Goal: Transaction & Acquisition: Download file/media

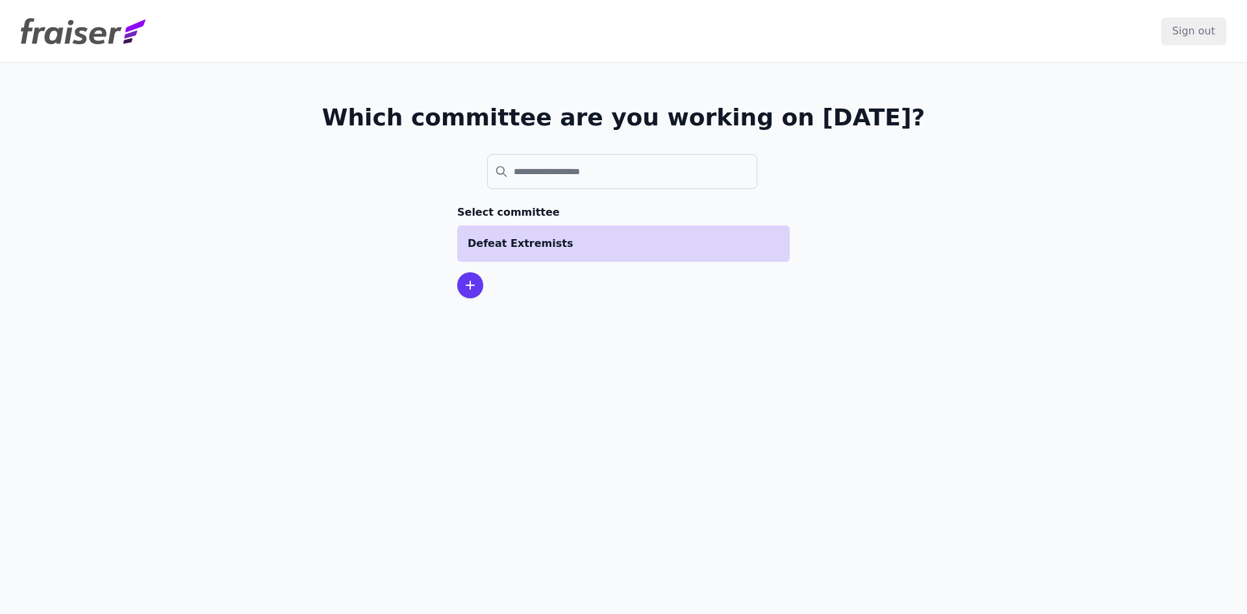
click at [568, 244] on p "Defeat Extremists" at bounding box center [623, 244] width 312 height 16
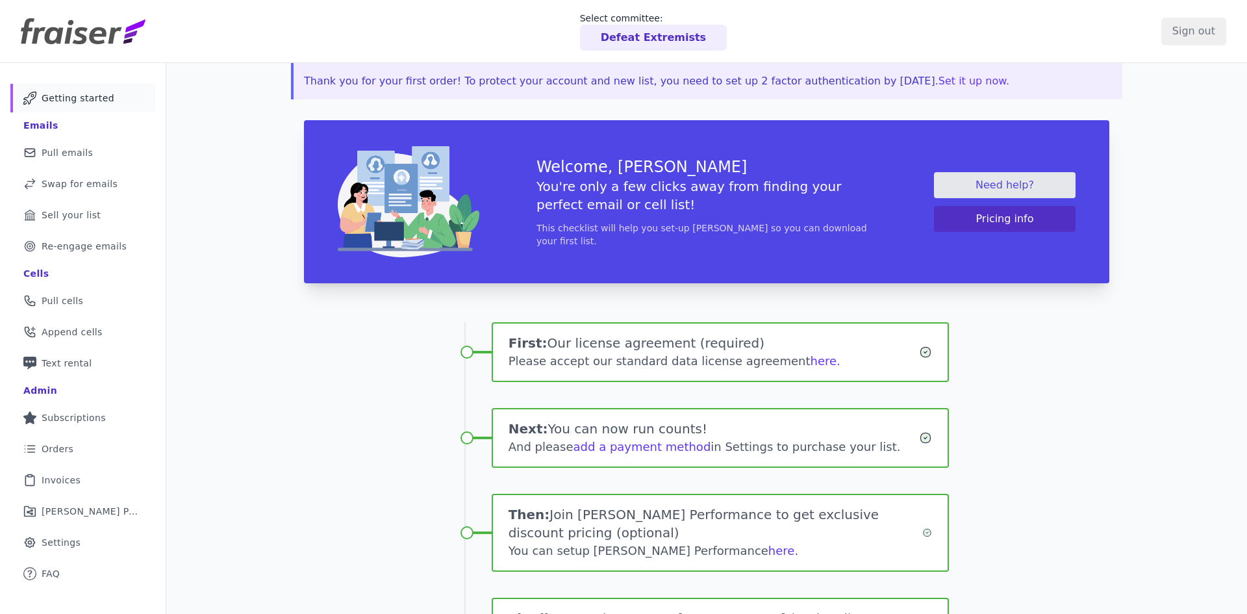
scroll to position [18, 0]
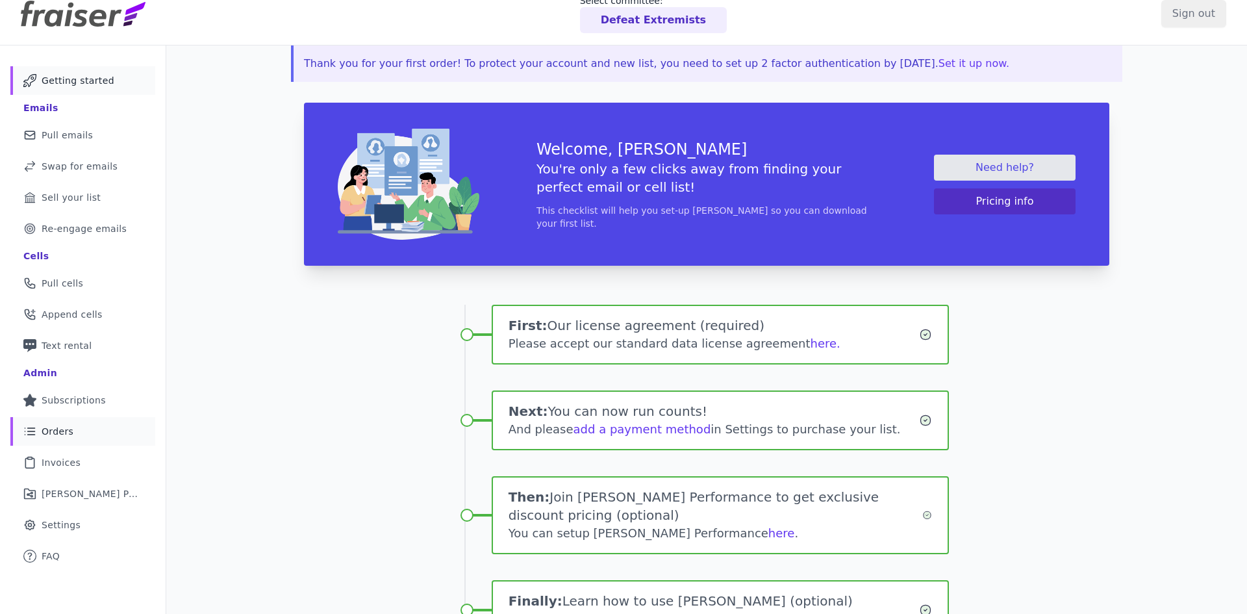
click at [75, 429] on link "List Icon Outline of bulleted list Orders" at bounding box center [82, 431] width 145 height 29
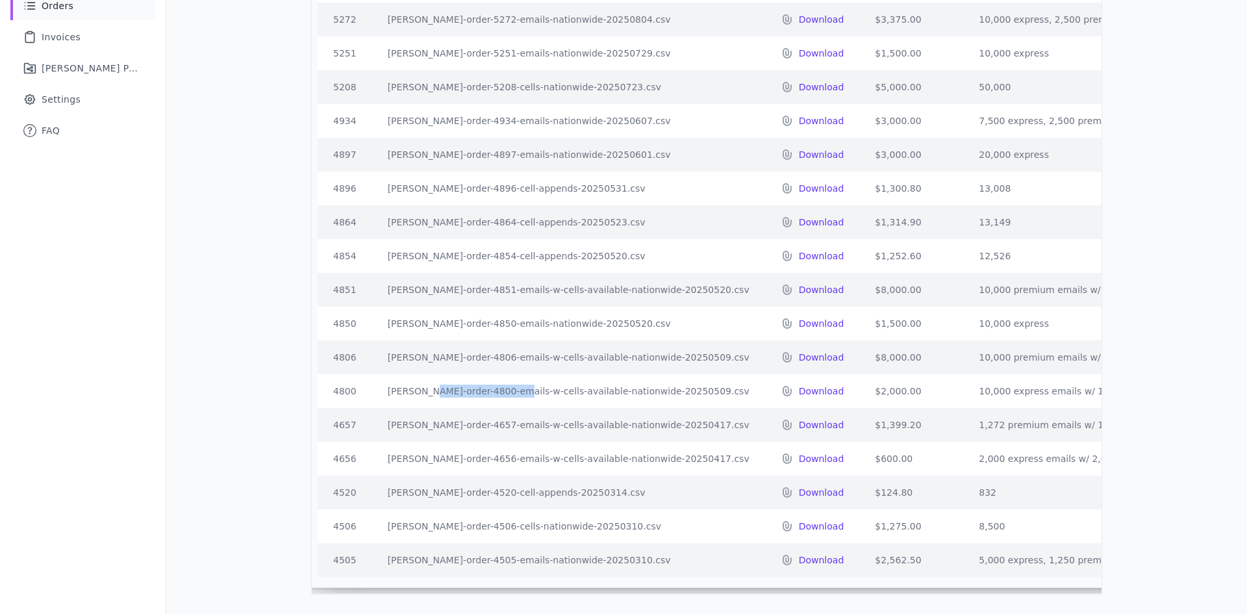
drag, startPoint x: 379, startPoint y: 379, endPoint x: 451, endPoint y: 378, distance: 72.1
click at [451, 378] on td "[PERSON_NAME]-order-4800-emails-w-cells-available-nationwide-20250509.csv" at bounding box center [568, 391] width 393 height 34
copy td "[PERSON_NAME]-order-4800"
drag, startPoint x: 327, startPoint y: 380, endPoint x: 896, endPoint y: 367, distance: 569.6
click at [896, 374] on tr "4800 [PERSON_NAME]-order-4800-emails-w-cells-available-nationwide-20250509.csv …" at bounding box center [953, 391] width 1271 height 34
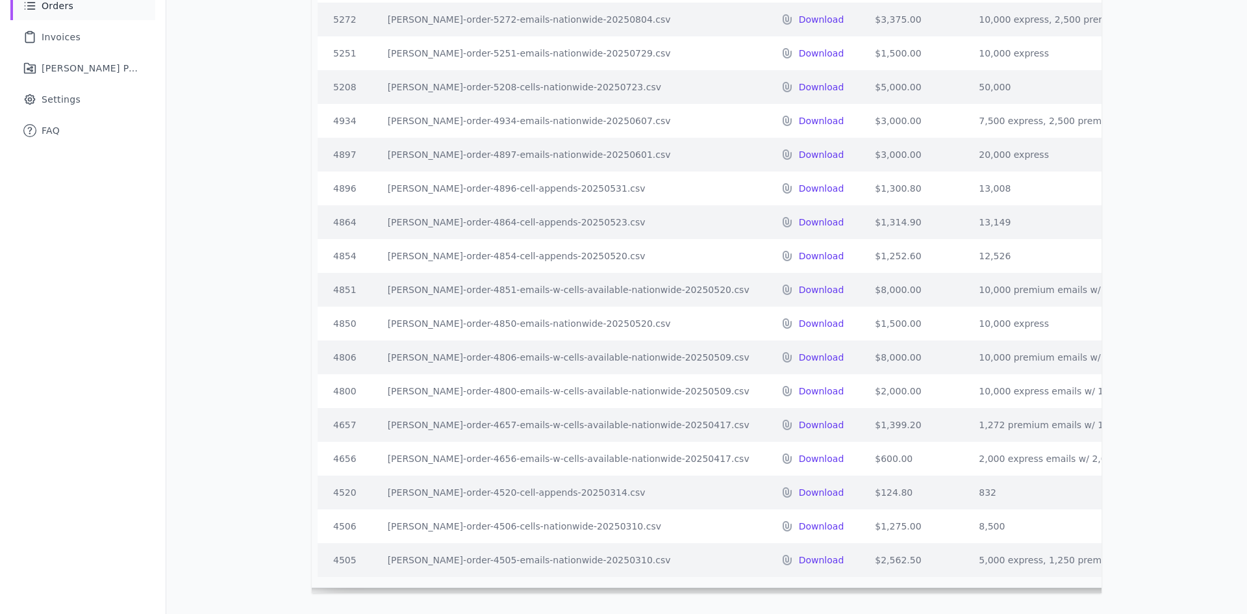
click at [1045, 382] on td "10,000 express emails w/ 10,000 cells" at bounding box center [1068, 391] width 211 height 34
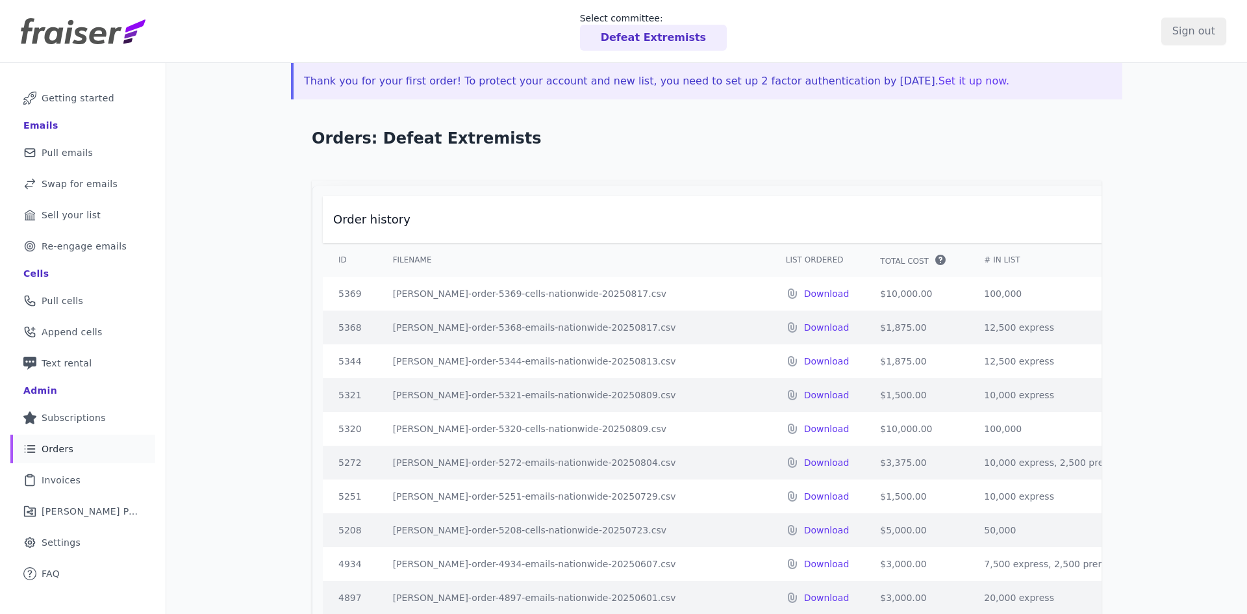
drag, startPoint x: 1069, startPoint y: 384, endPoint x: 331, endPoint y: 304, distance: 741.9
copy tbody "5369 [PERSON_NAME]-order-5369-cells-nationwide-20250817.csv Download $10,000.00…"
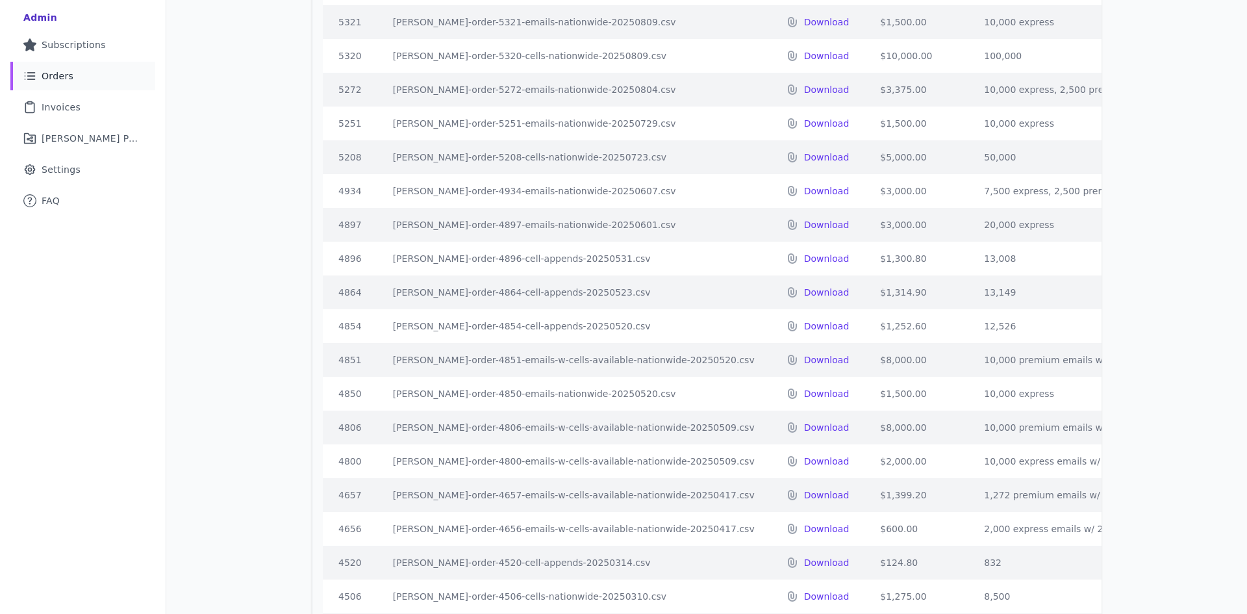
click at [377, 203] on td "[PERSON_NAME]-order-4934-emails-nationwide-20250607.csv" at bounding box center [573, 191] width 393 height 34
drag, startPoint x: 386, startPoint y: 201, endPoint x: 462, endPoint y: 197, distance: 76.0
click at [462, 197] on td "[PERSON_NAME]-order-4934-emails-nationwide-20250607.csv" at bounding box center [573, 191] width 393 height 34
click at [377, 204] on td "[PERSON_NAME]-order-4934-emails-nationwide-20250607.csv" at bounding box center [573, 191] width 393 height 34
drag, startPoint x: 385, startPoint y: 202, endPoint x: 458, endPoint y: 201, distance: 72.7
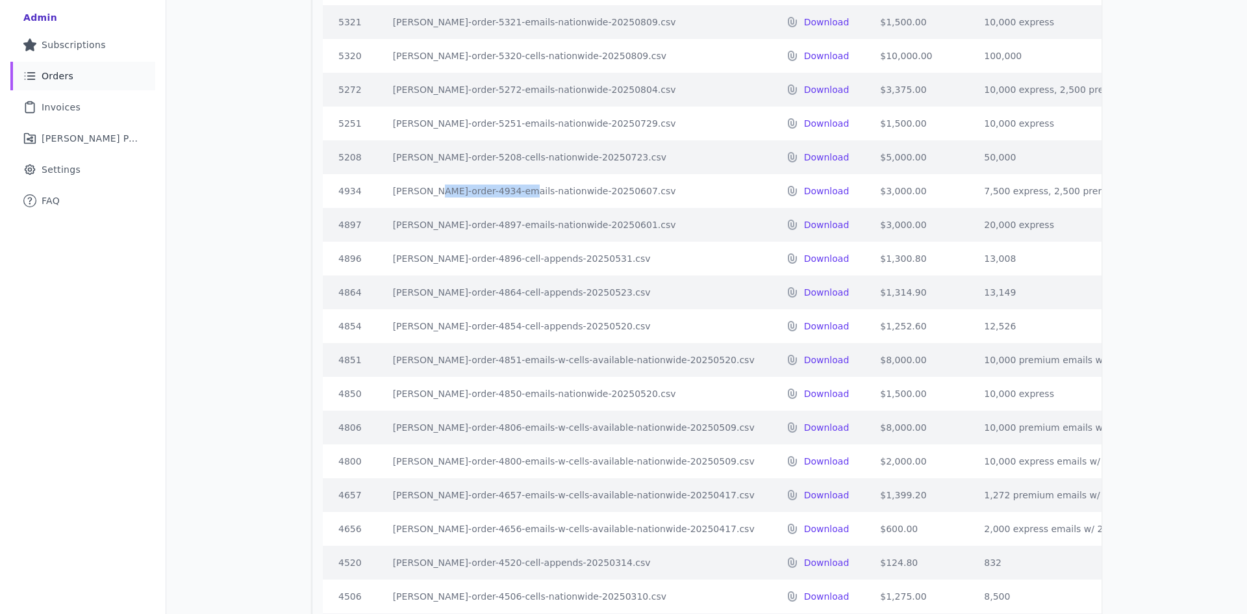
click at [458, 201] on td "[PERSON_NAME]-order-4934-emails-nationwide-20250607.csv" at bounding box center [573, 191] width 393 height 34
copy td "[PERSON_NAME]-order-4934"
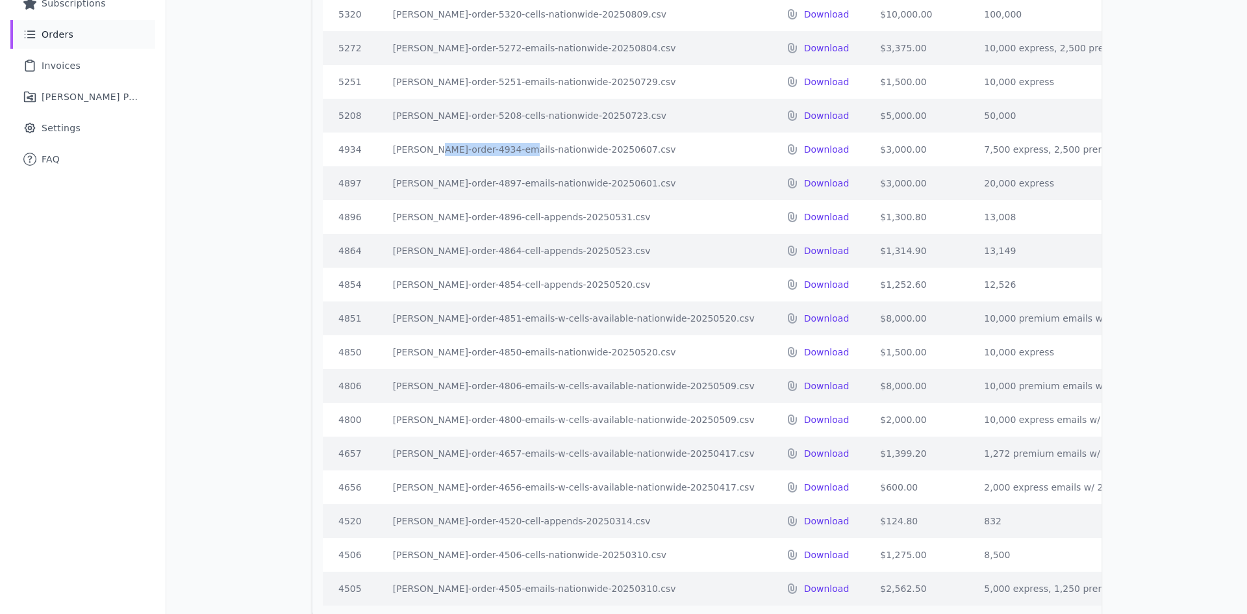
scroll to position [462, 0]
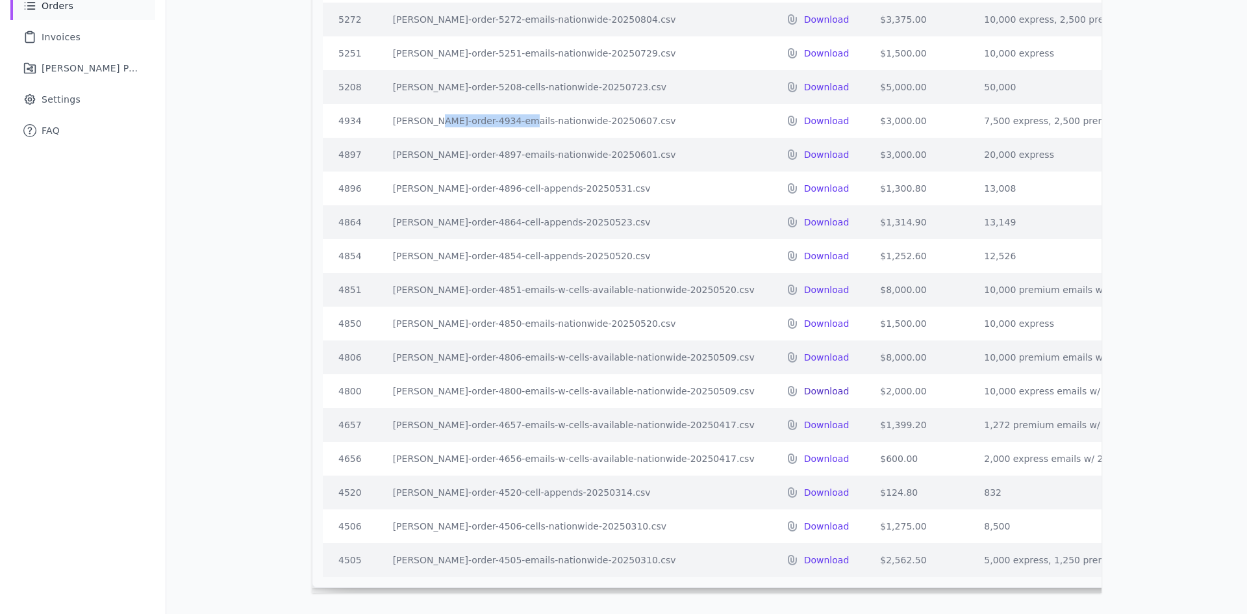
click at [804, 384] on p "Download" at bounding box center [826, 390] width 45 height 13
click at [1148, 273] on div "Thank you for your first order! To protect your account and new list, you need …" at bounding box center [706, 116] width 1080 height 993
click at [804, 351] on p "Download" at bounding box center [826, 357] width 45 height 13
click at [804, 317] on p "Download" at bounding box center [826, 323] width 45 height 13
click at [804, 283] on p "Download" at bounding box center [826, 289] width 45 height 13
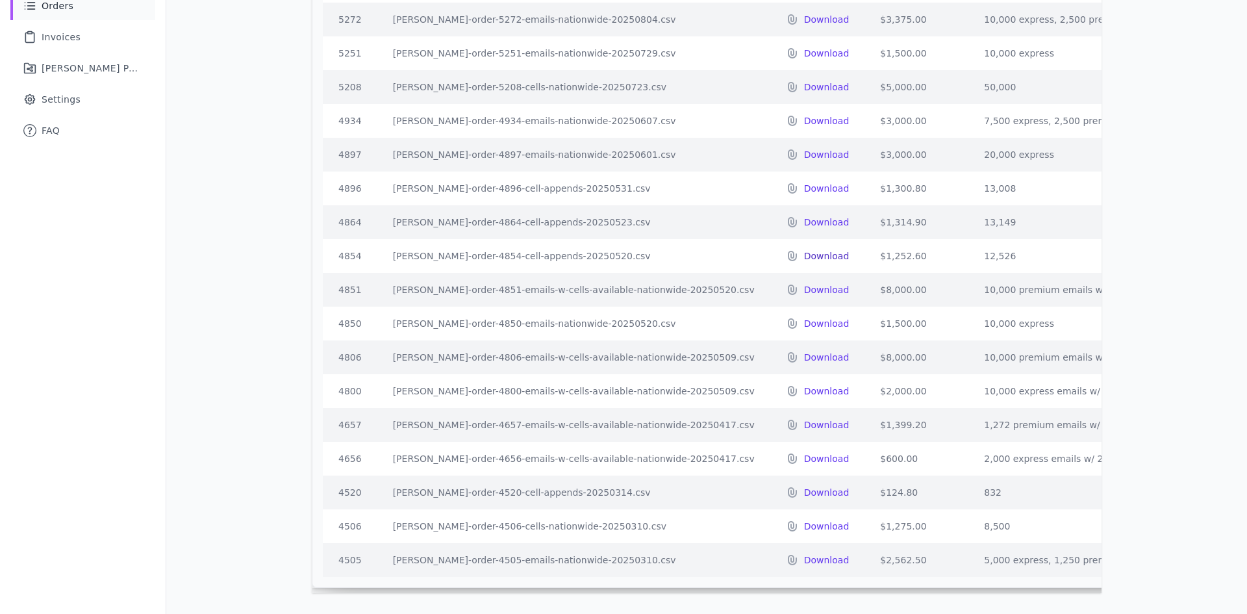
click at [804, 249] on p "Download" at bounding box center [826, 255] width 45 height 13
click at [804, 216] on p "Download" at bounding box center [826, 222] width 45 height 13
click at [804, 182] on p "Download" at bounding box center [826, 188] width 45 height 13
click at [804, 148] on p "Download" at bounding box center [826, 154] width 45 height 13
click at [804, 114] on p "Download" at bounding box center [826, 120] width 45 height 13
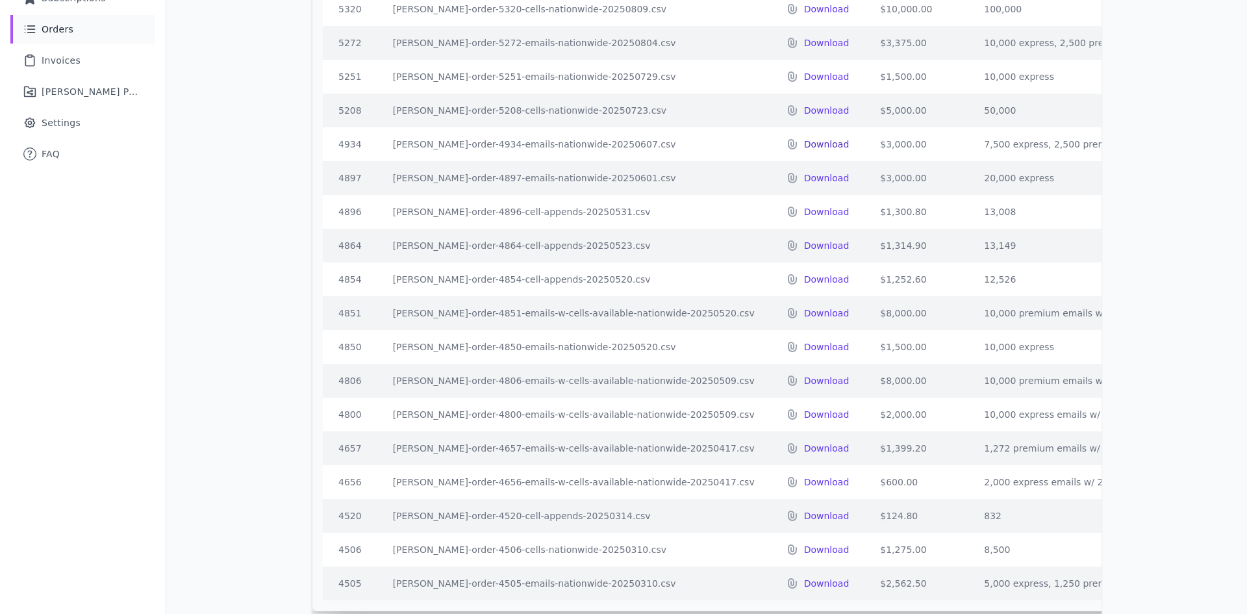
scroll to position [418, 0]
click at [804, 116] on p "Download" at bounding box center [826, 111] width 45 height 13
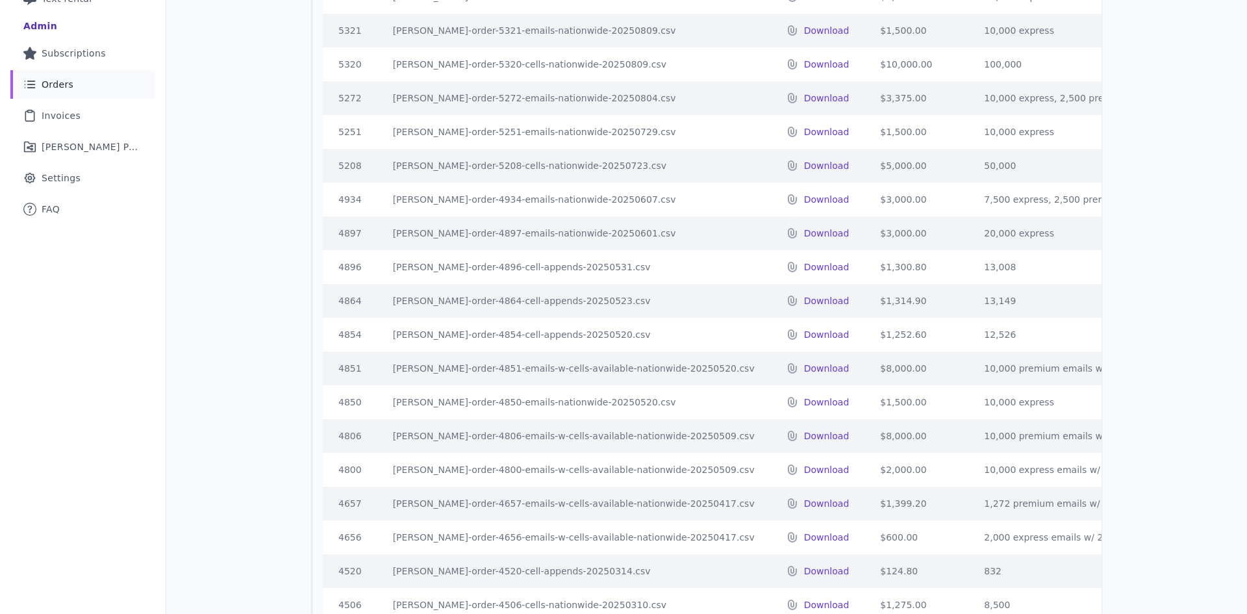
scroll to position [364, 0]
click at [804, 138] on p "Download" at bounding box center [826, 132] width 45 height 13
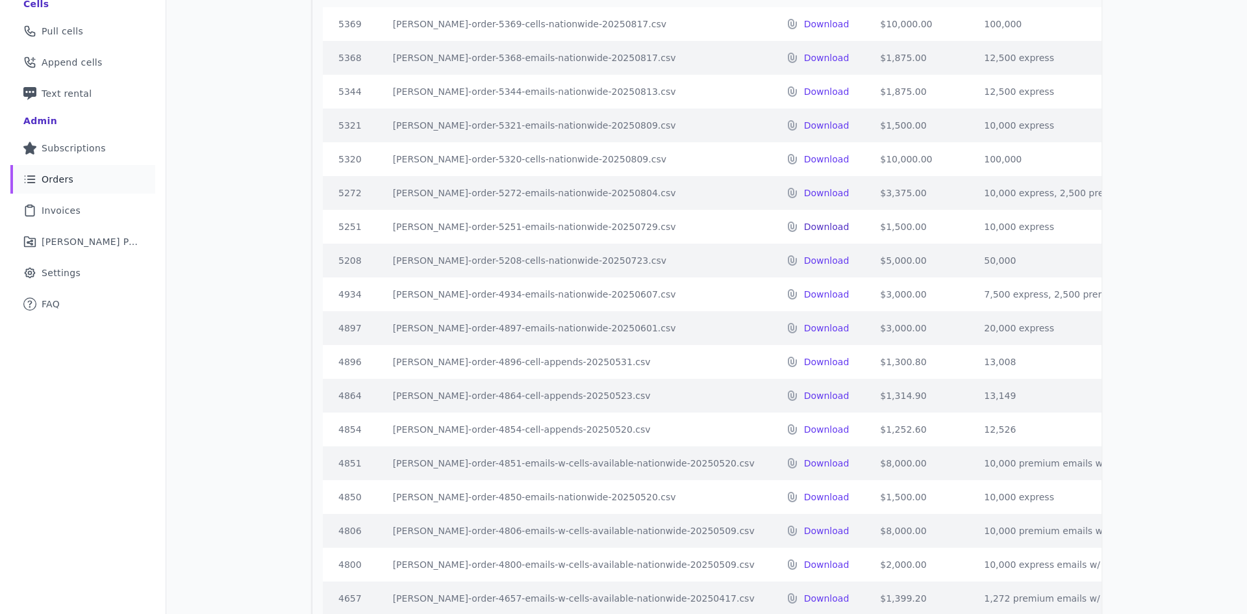
scroll to position [269, 0]
click at [804, 200] on p "Download" at bounding box center [826, 193] width 45 height 13
click at [804, 166] on p "Download" at bounding box center [826, 159] width 45 height 13
click at [804, 132] on p "Download" at bounding box center [826, 125] width 45 height 13
click at [804, 99] on p "Download" at bounding box center [826, 92] width 45 height 13
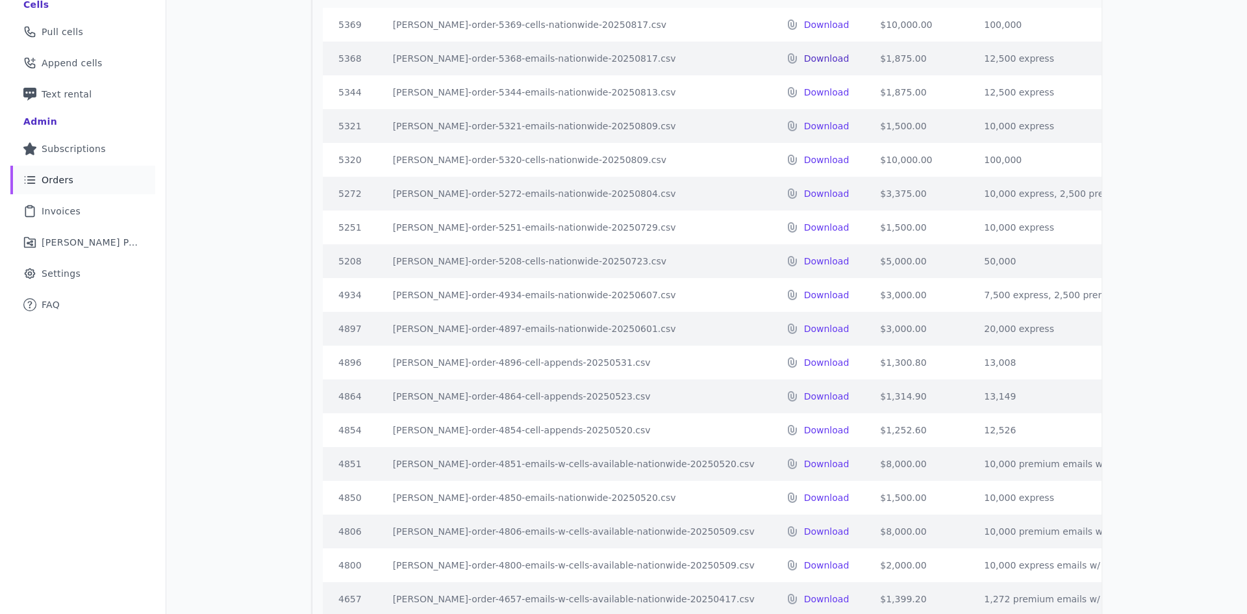
click at [804, 65] on p "Download" at bounding box center [826, 58] width 45 height 13
click at [804, 31] on p "Download" at bounding box center [826, 24] width 45 height 13
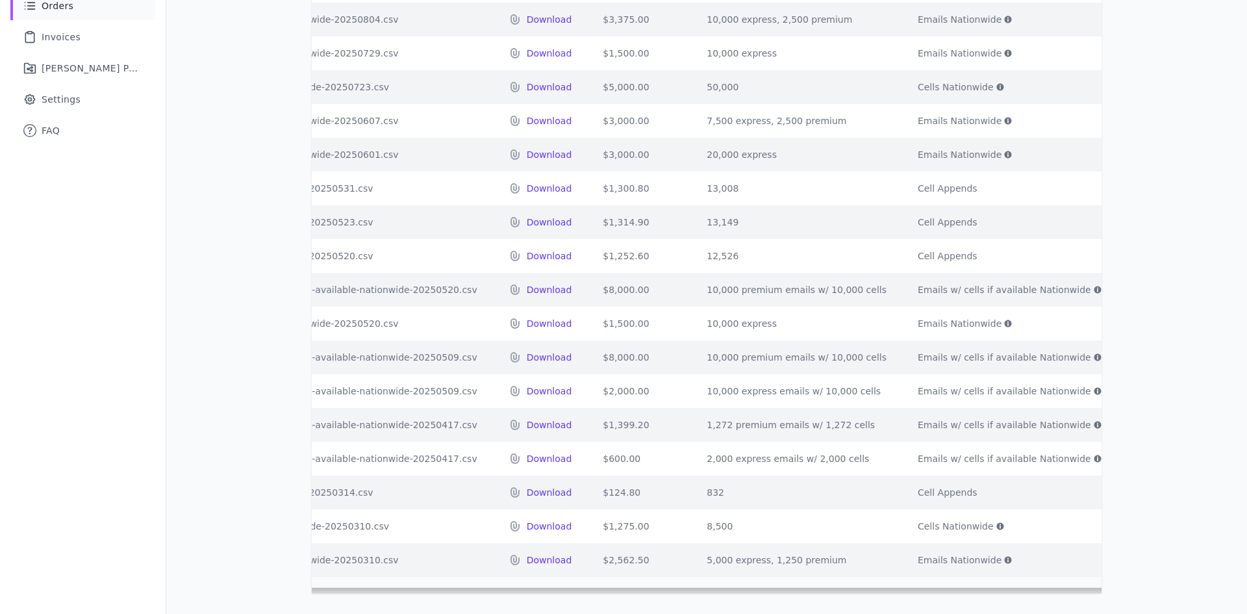
scroll to position [0, 278]
